Goal: Task Accomplishment & Management: Manage account settings

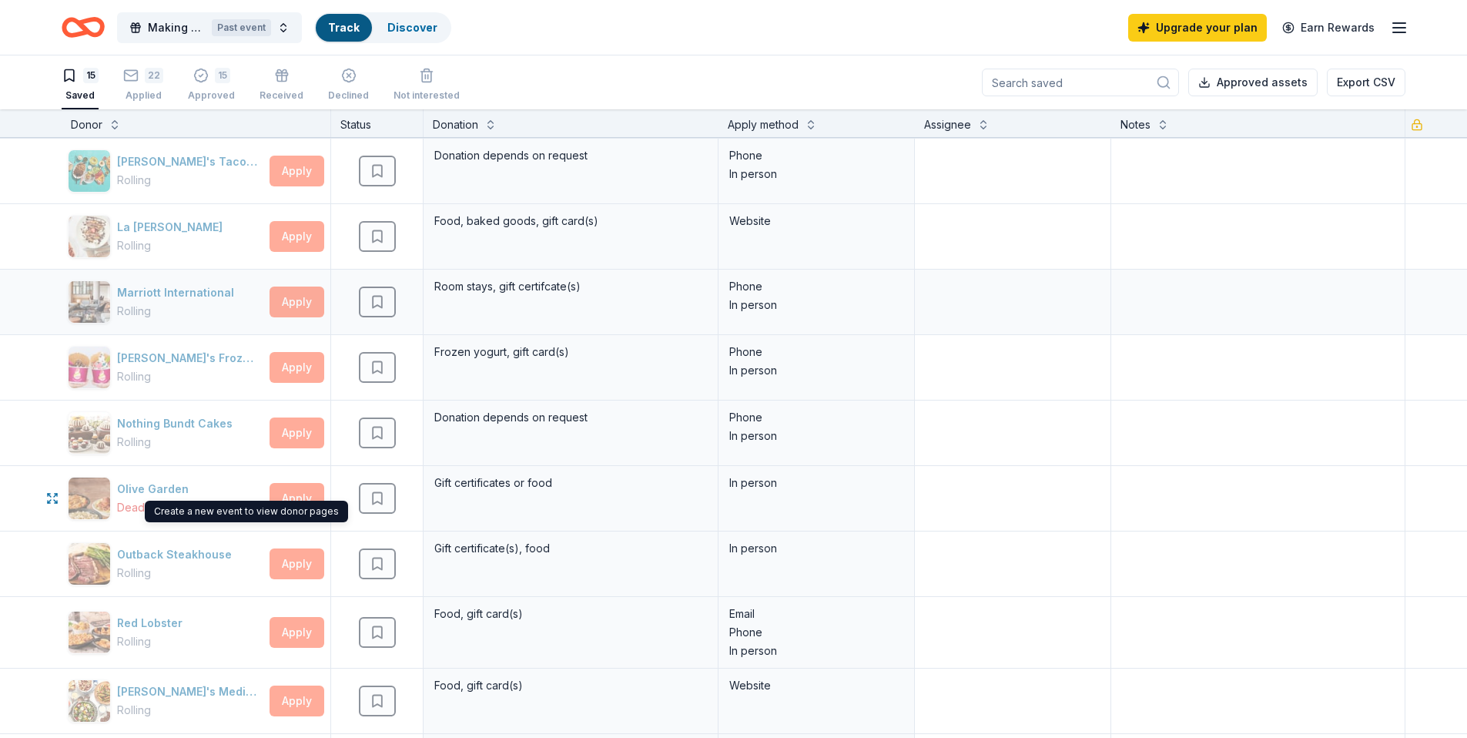
scroll to position [357, 0]
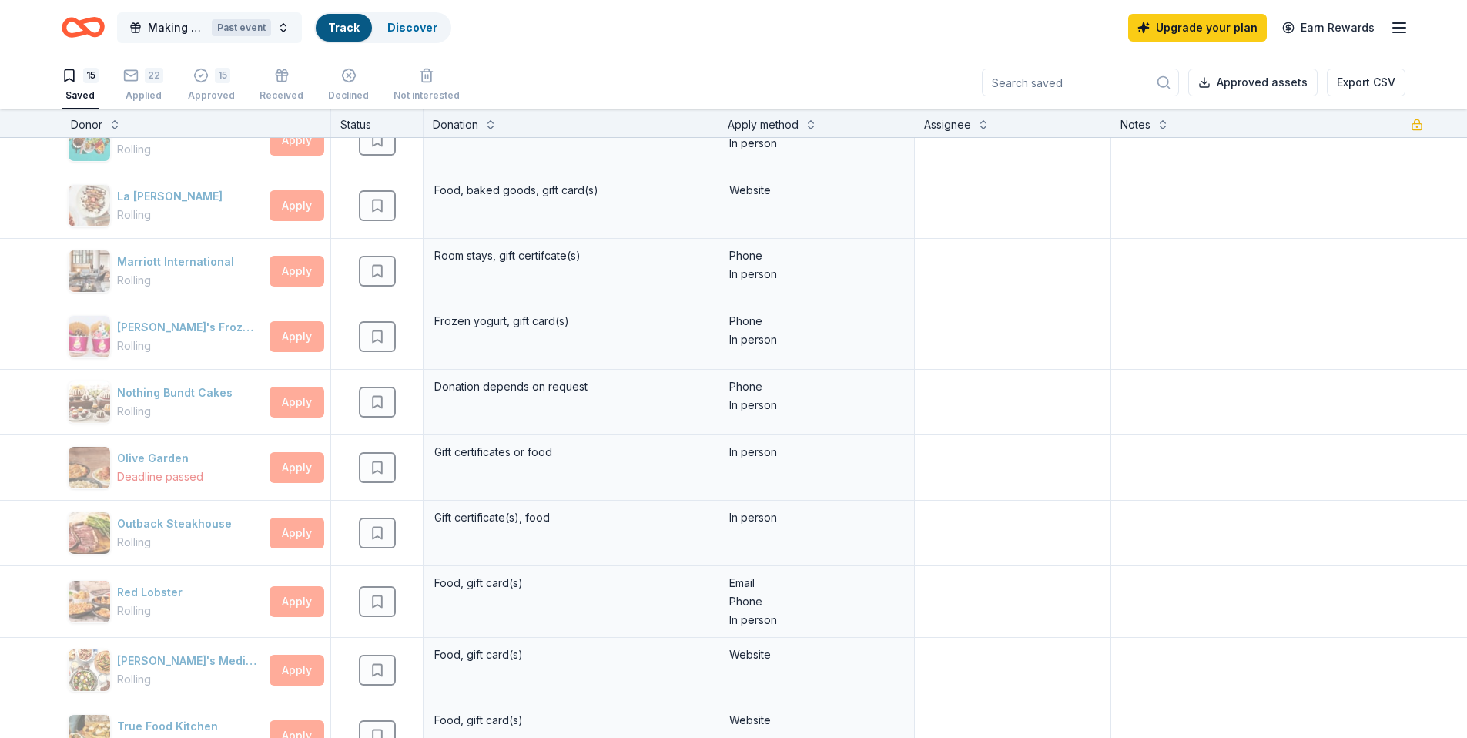
click at [247, 26] on div "Past event" at bounding box center [241, 27] width 59 height 17
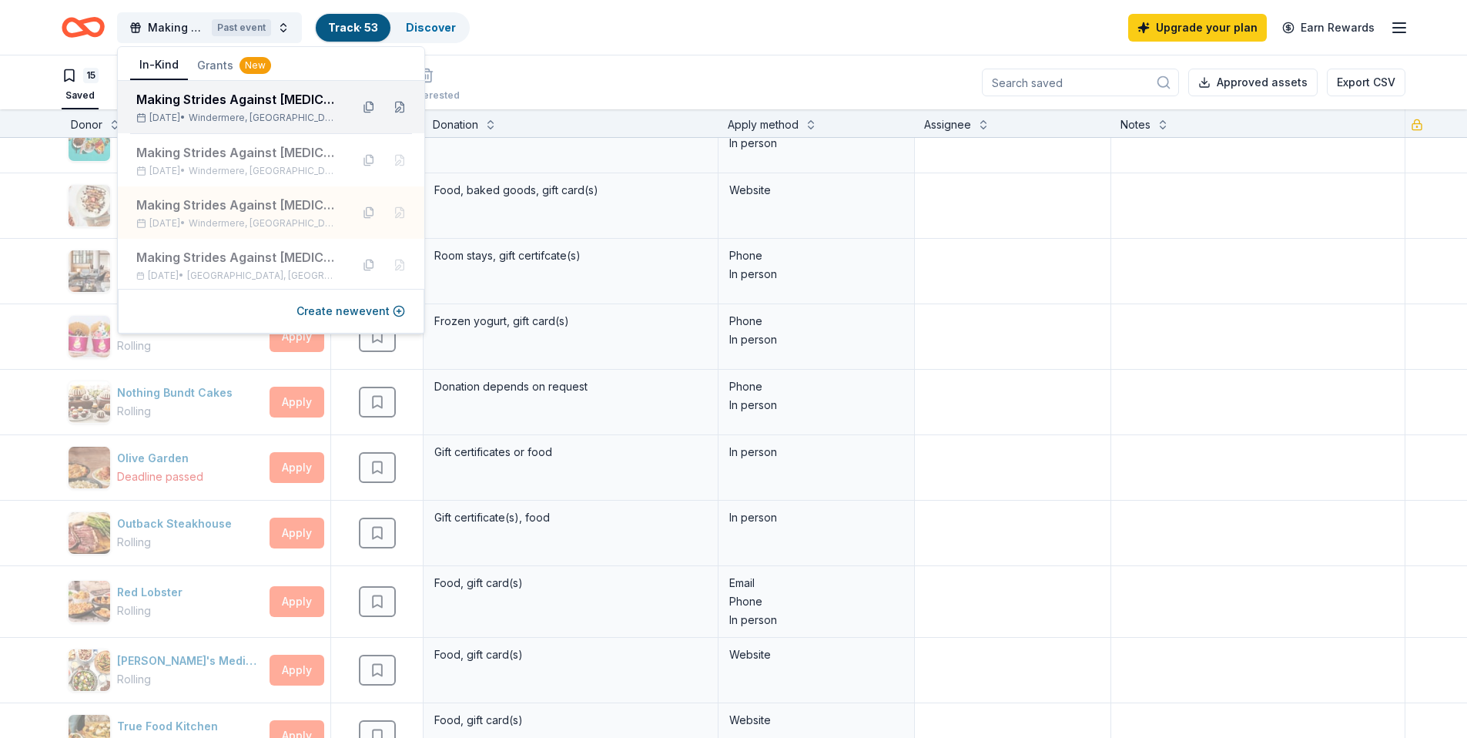
click at [265, 105] on div "Making Strides Against [MEDICAL_DATA] Walk" at bounding box center [237, 99] width 202 height 18
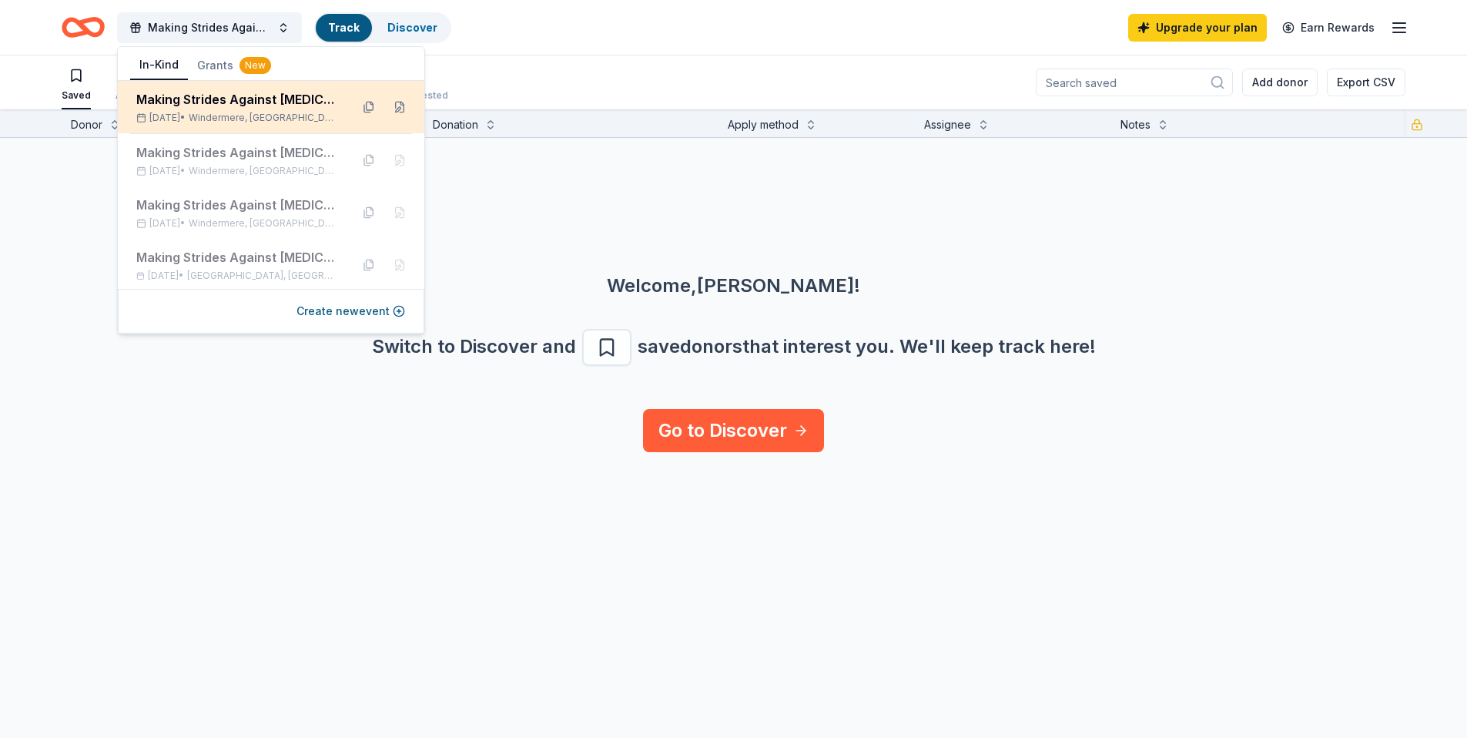
click at [329, 104] on div "Making Strides Against [MEDICAL_DATA] Walk [DATE] • [GEOGRAPHIC_DATA], [GEOGRAP…" at bounding box center [271, 107] width 306 height 52
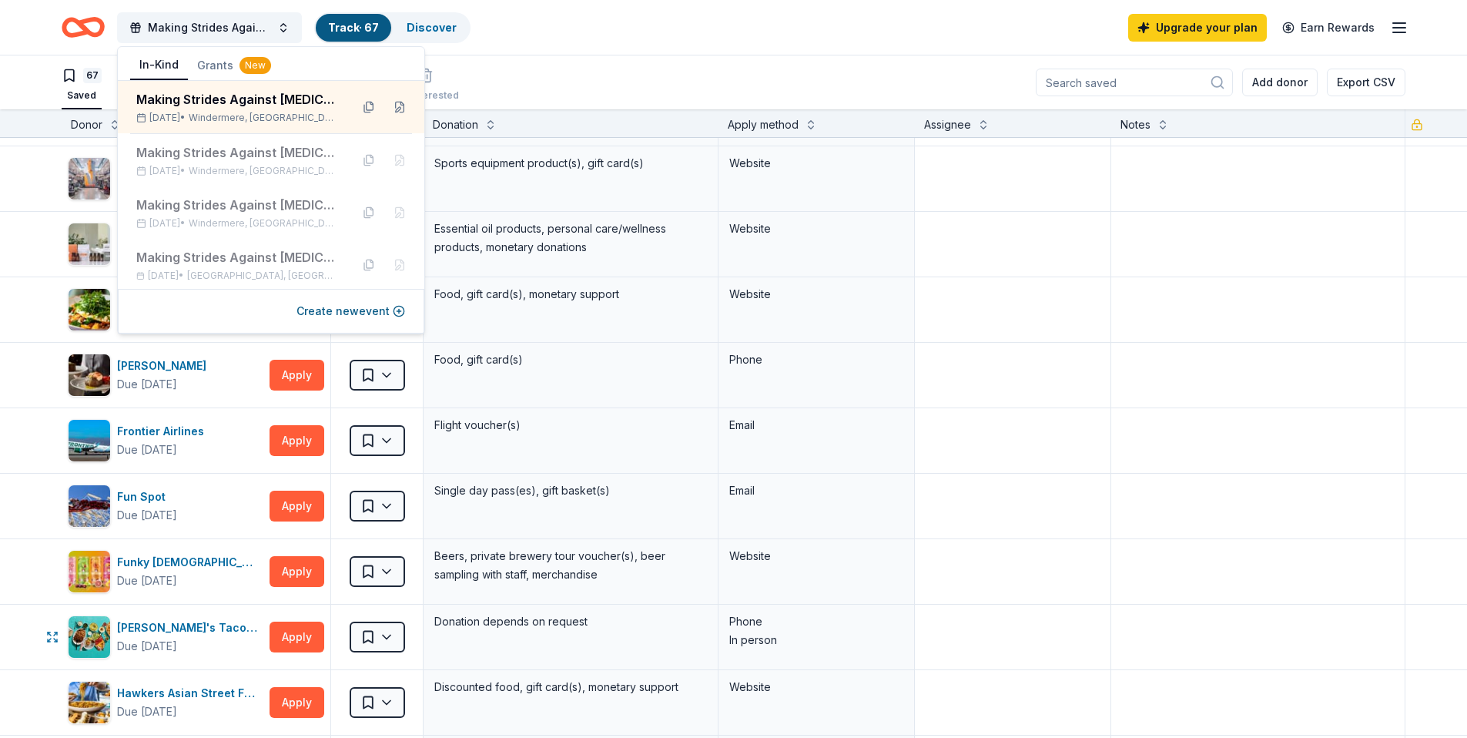
scroll to position [1364, 0]
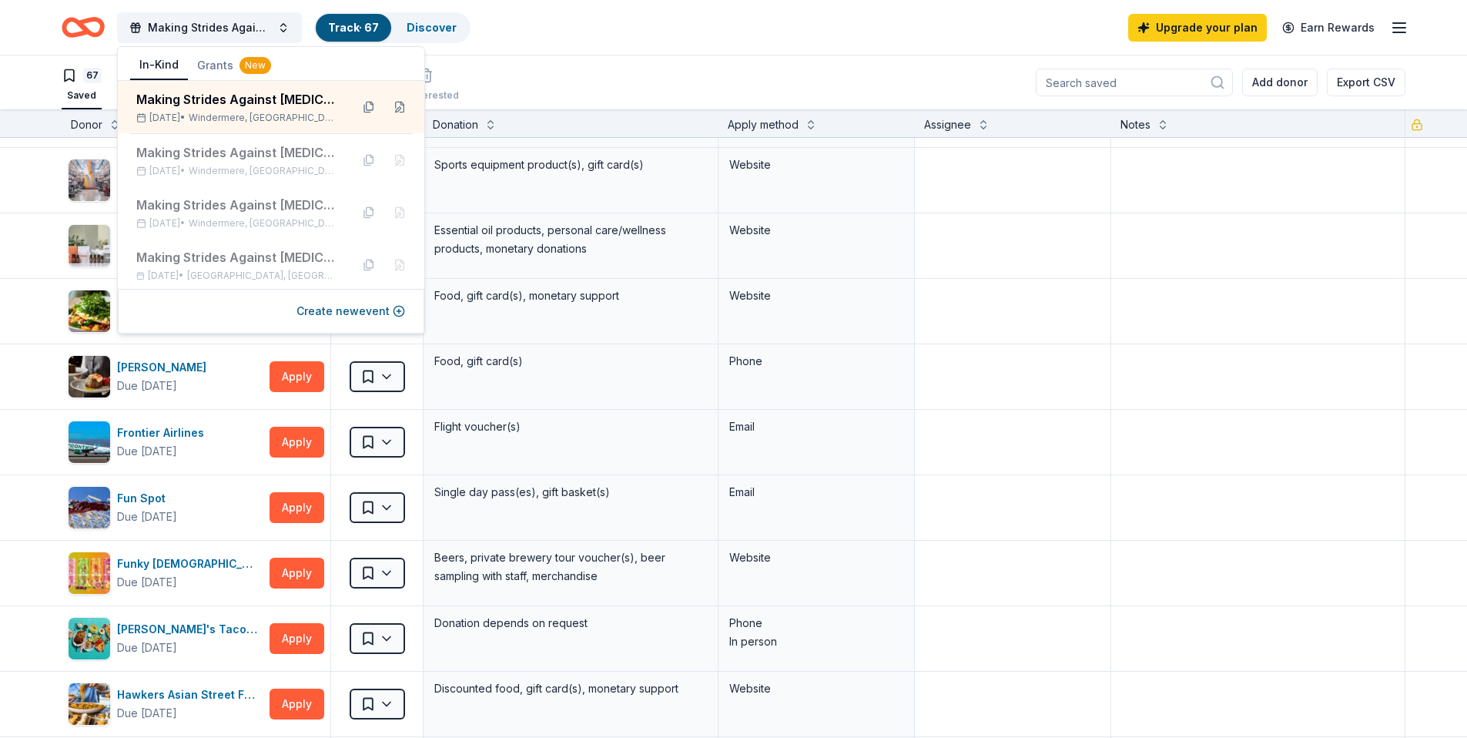
click at [609, 78] on div "67 Saved Applied Approved Received Declined Not interested Add donor Export CSV" at bounding box center [734, 82] width 1344 height 54
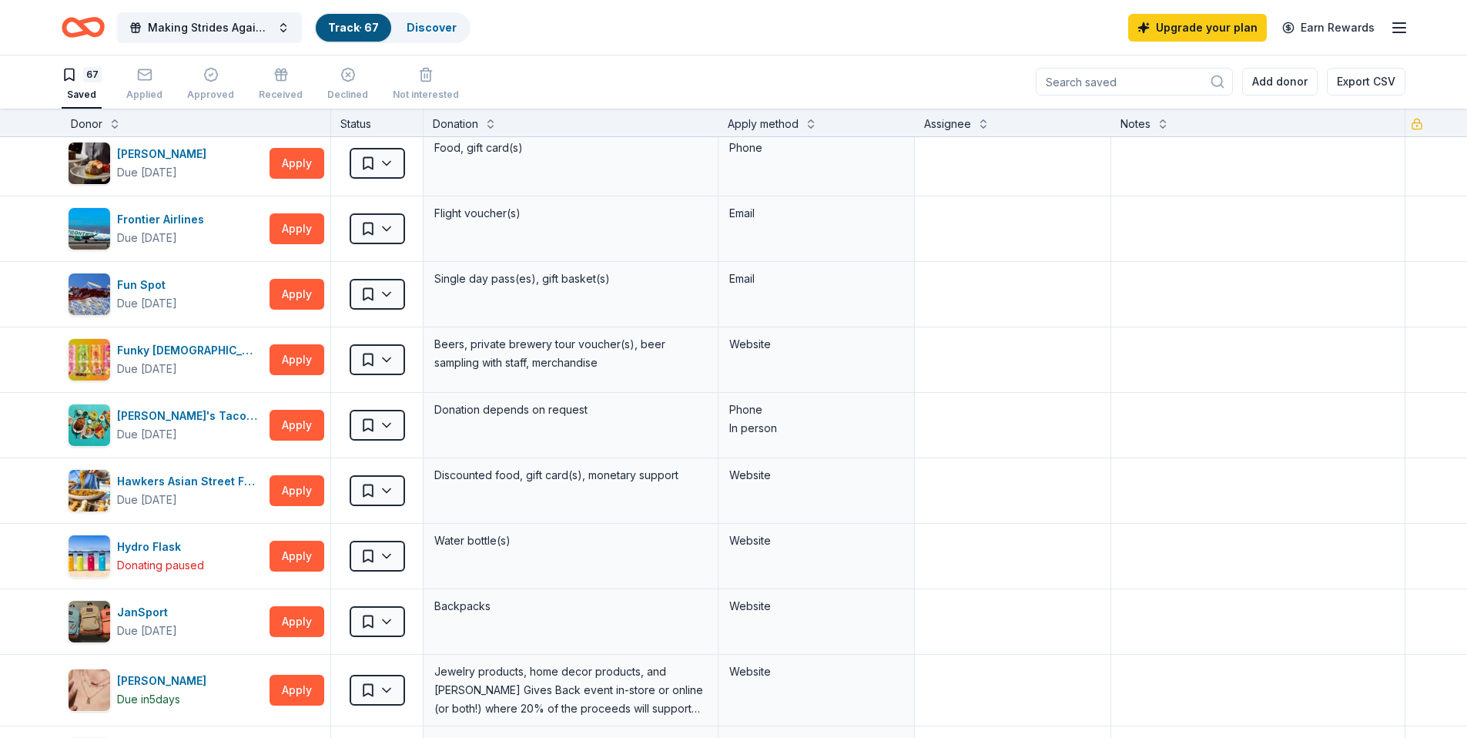
scroll to position [1875, 0]
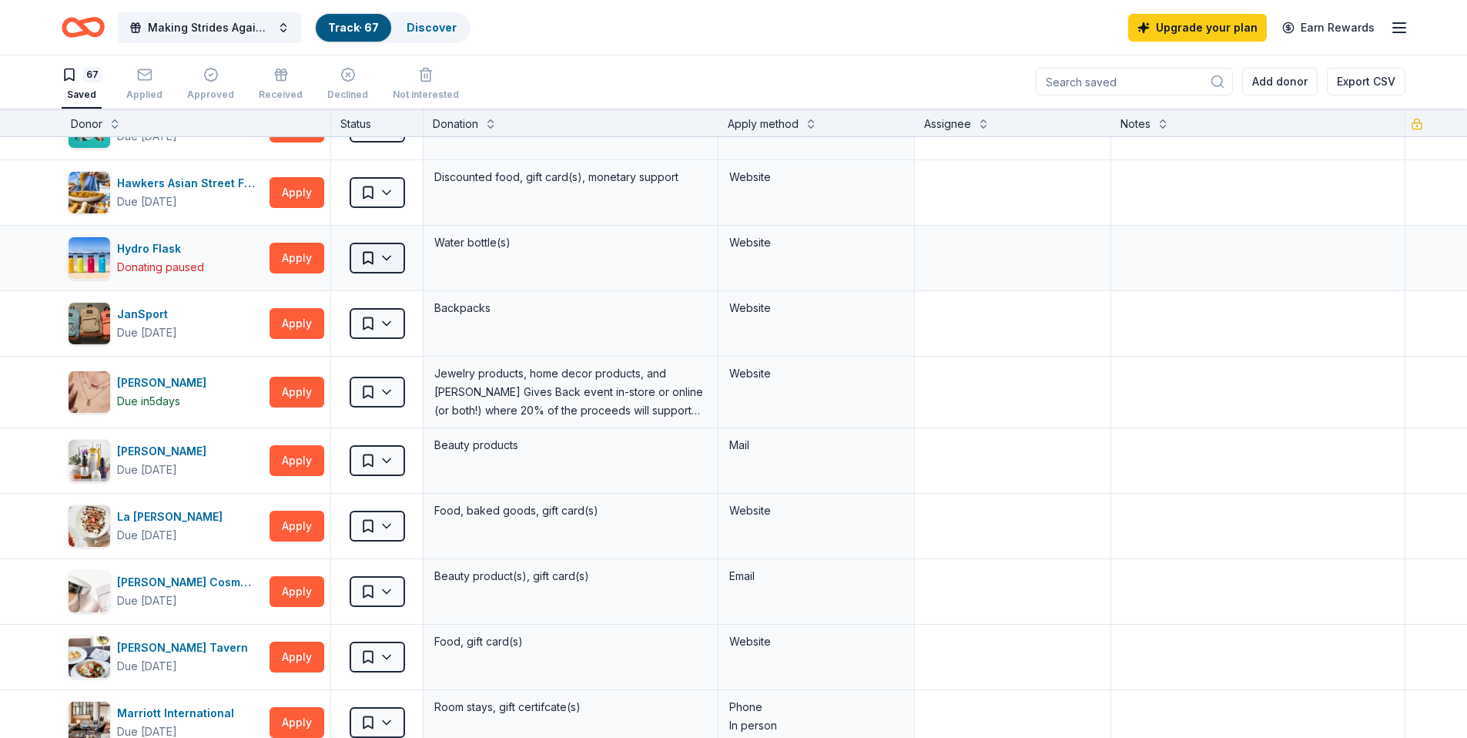
click at [399, 258] on html "Making Strides Against [MEDICAL_DATA] Walk Track · 67 Discover Upgrade your pla…" at bounding box center [733, 368] width 1467 height 738
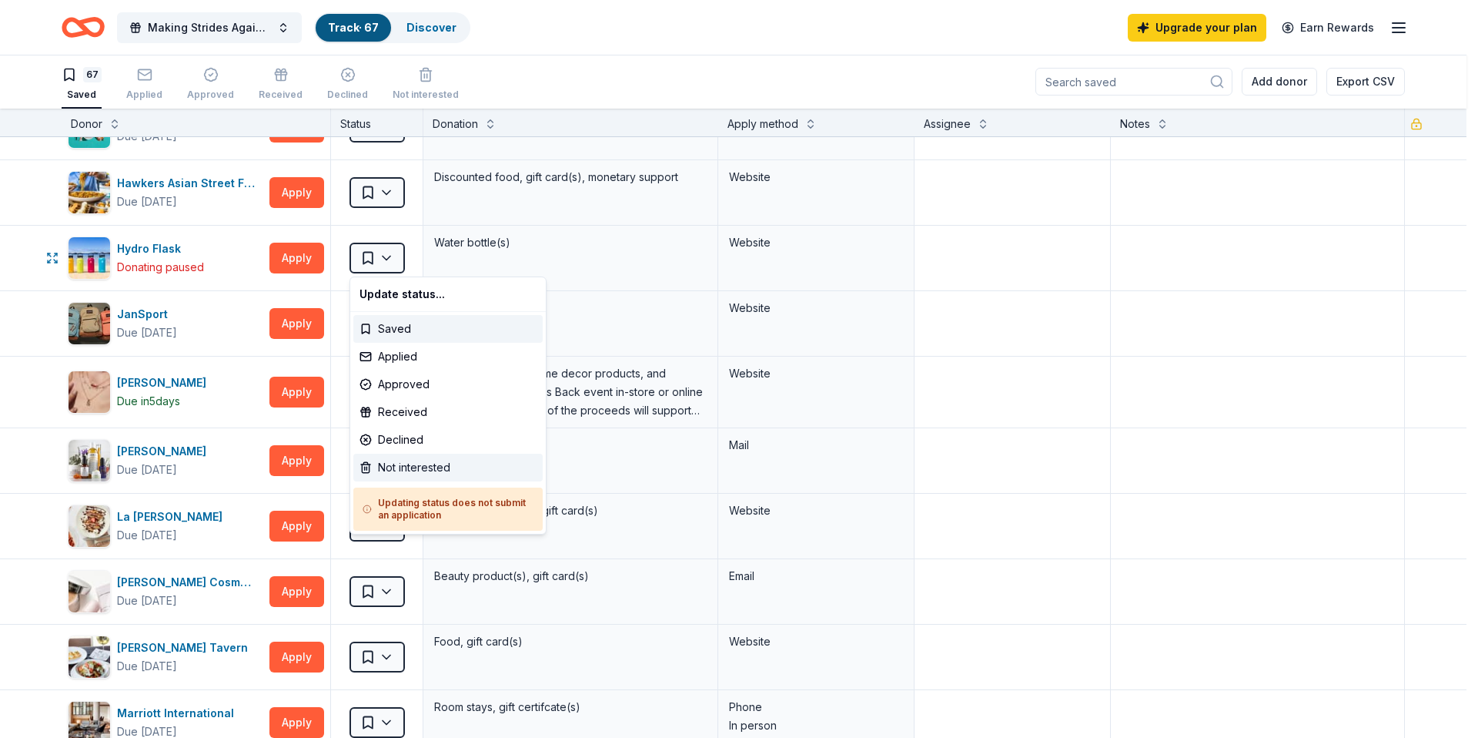
click at [453, 467] on div "Not interested" at bounding box center [447, 467] width 189 height 28
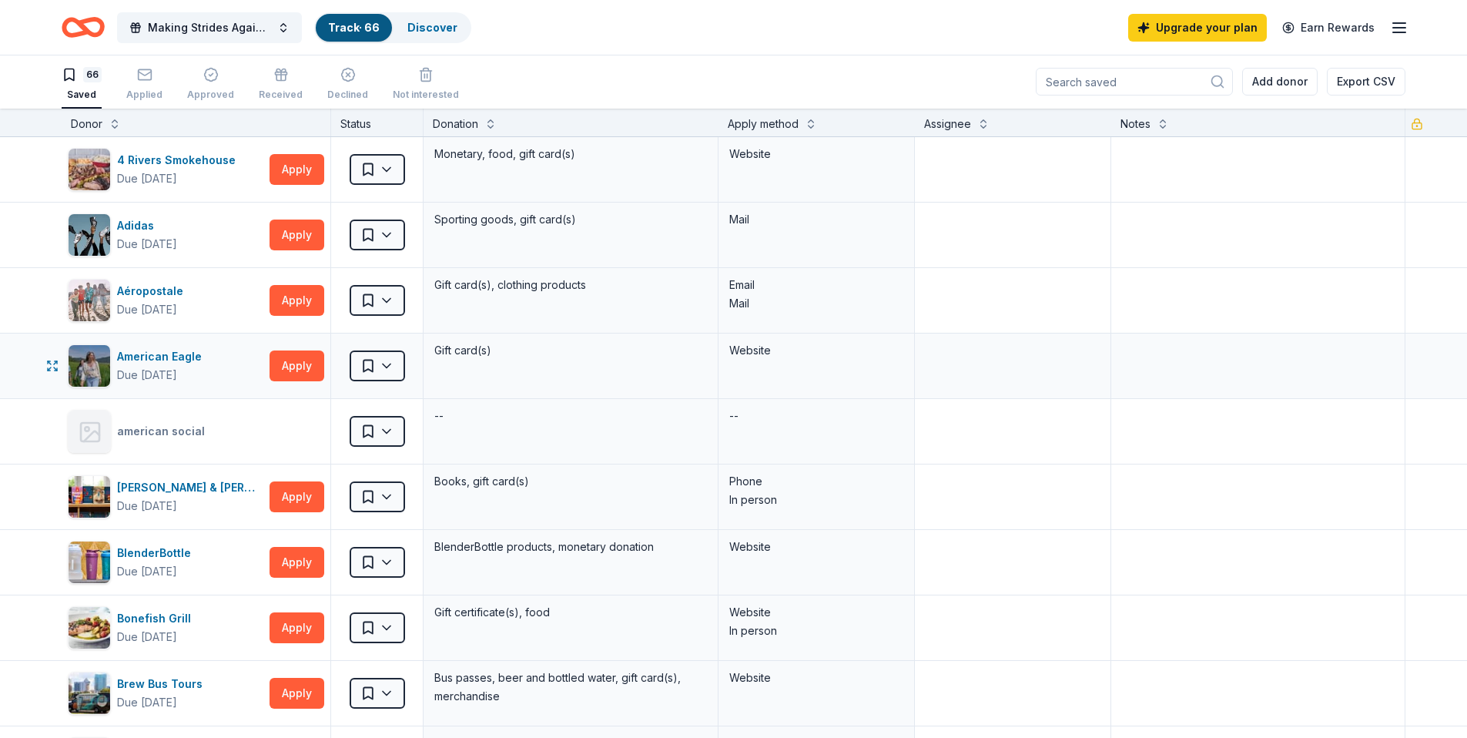
scroll to position [0, 0]
click at [426, 32] on link "Discover" at bounding box center [432, 27] width 50 height 13
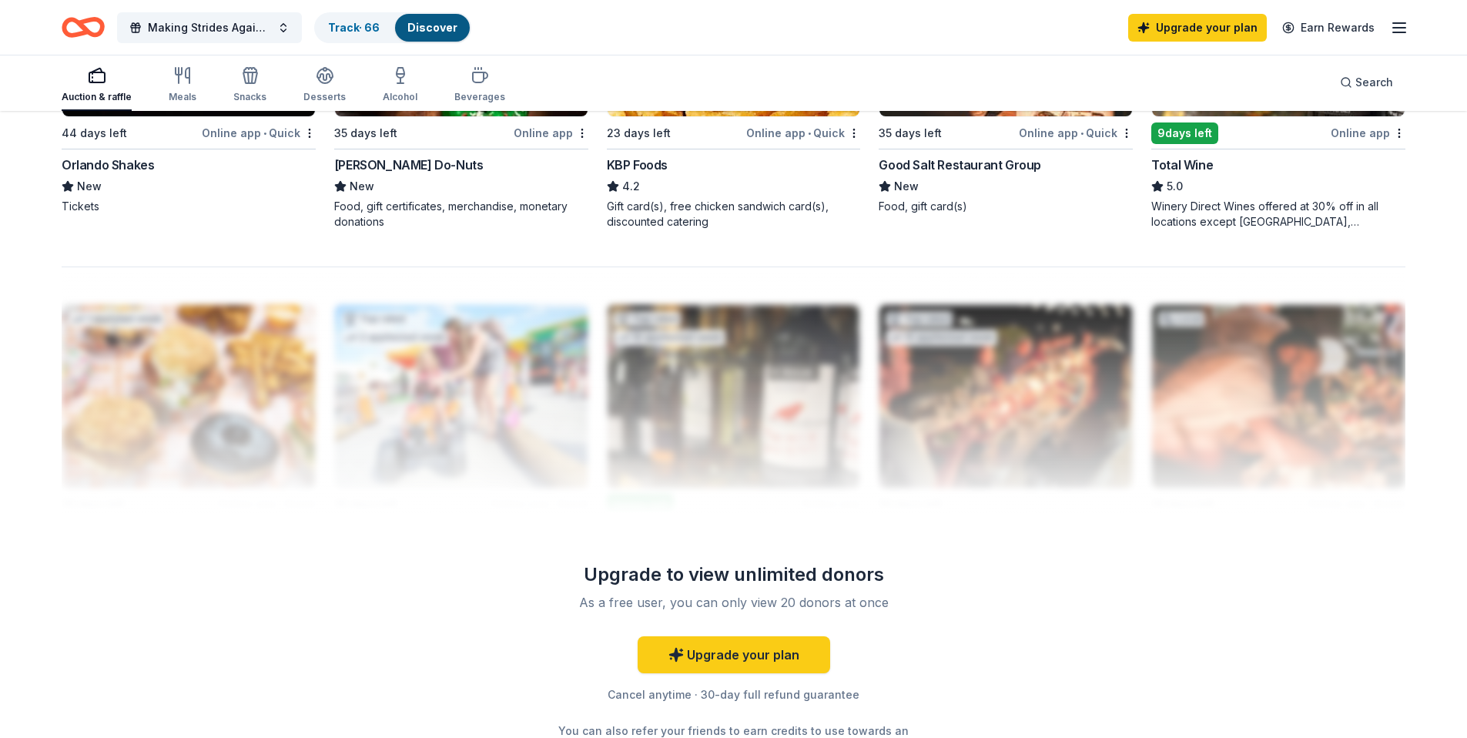
scroll to position [1484, 0]
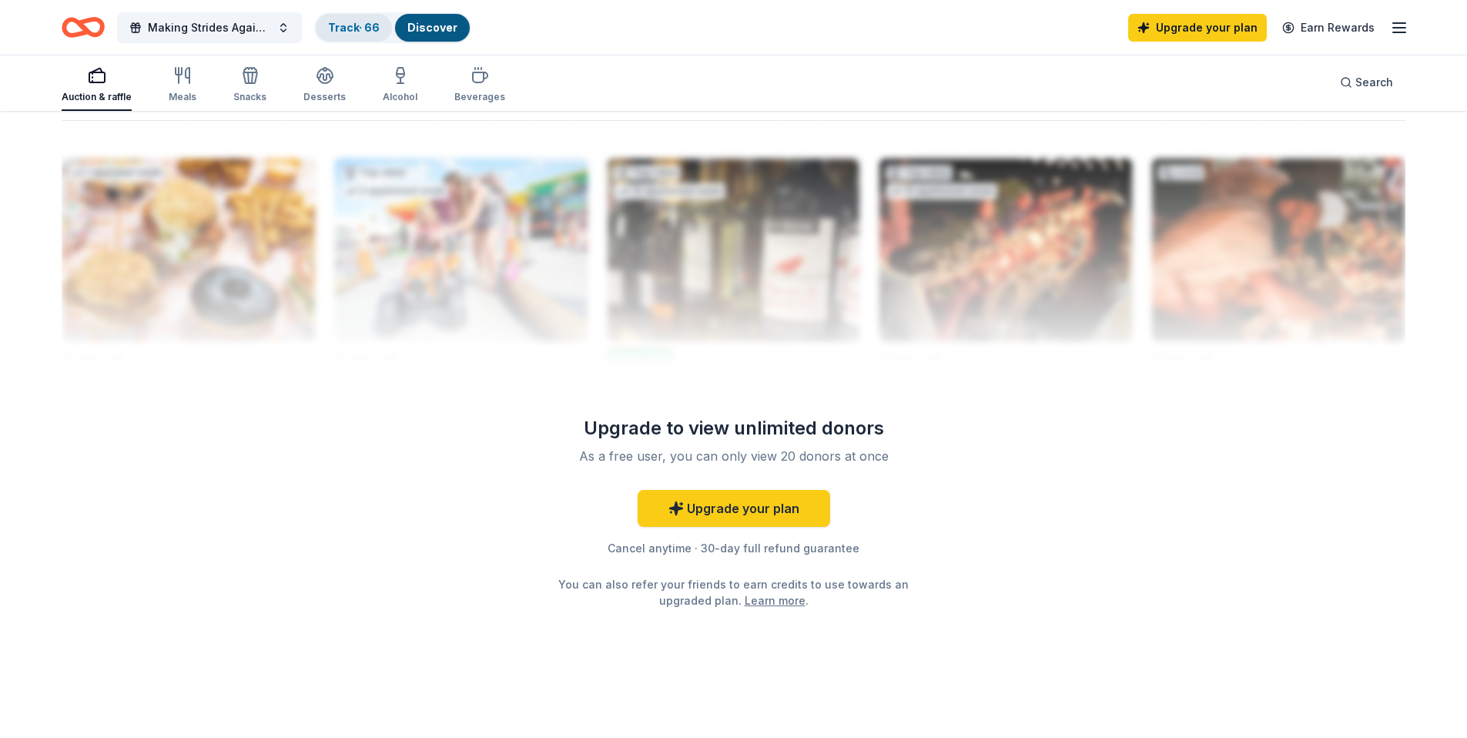
click at [356, 24] on link "Track · 66" at bounding box center [354, 27] width 52 height 13
click at [345, 31] on link "Track · 66" at bounding box center [354, 27] width 52 height 13
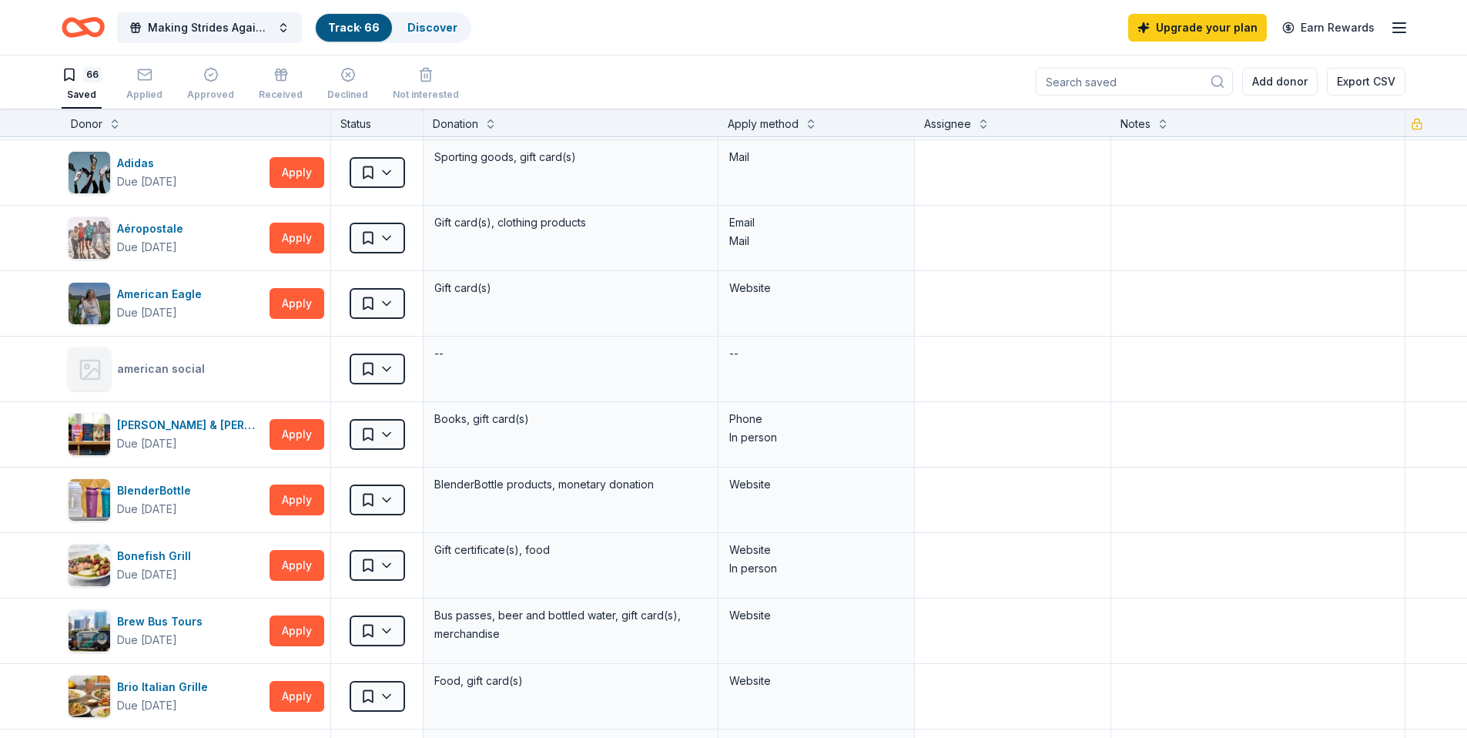
scroll to position [80, 0]
